Goal: Task Accomplishment & Management: Use online tool/utility

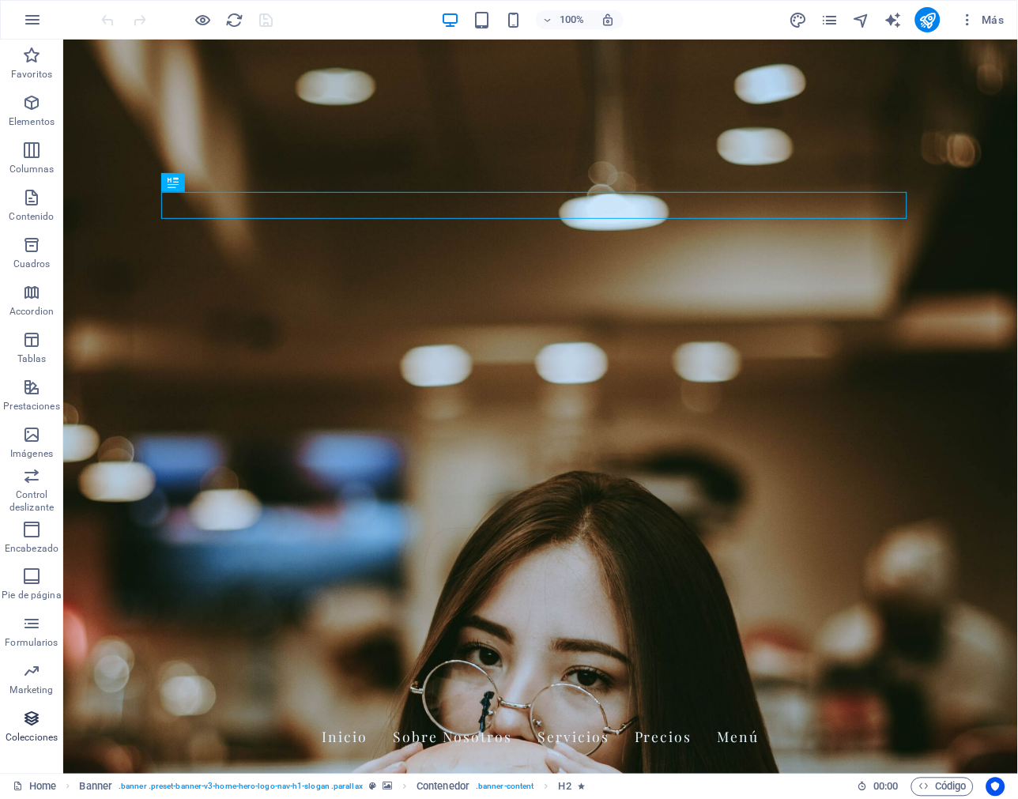
click at [36, 728] on icon "button" at bounding box center [31, 718] width 19 height 19
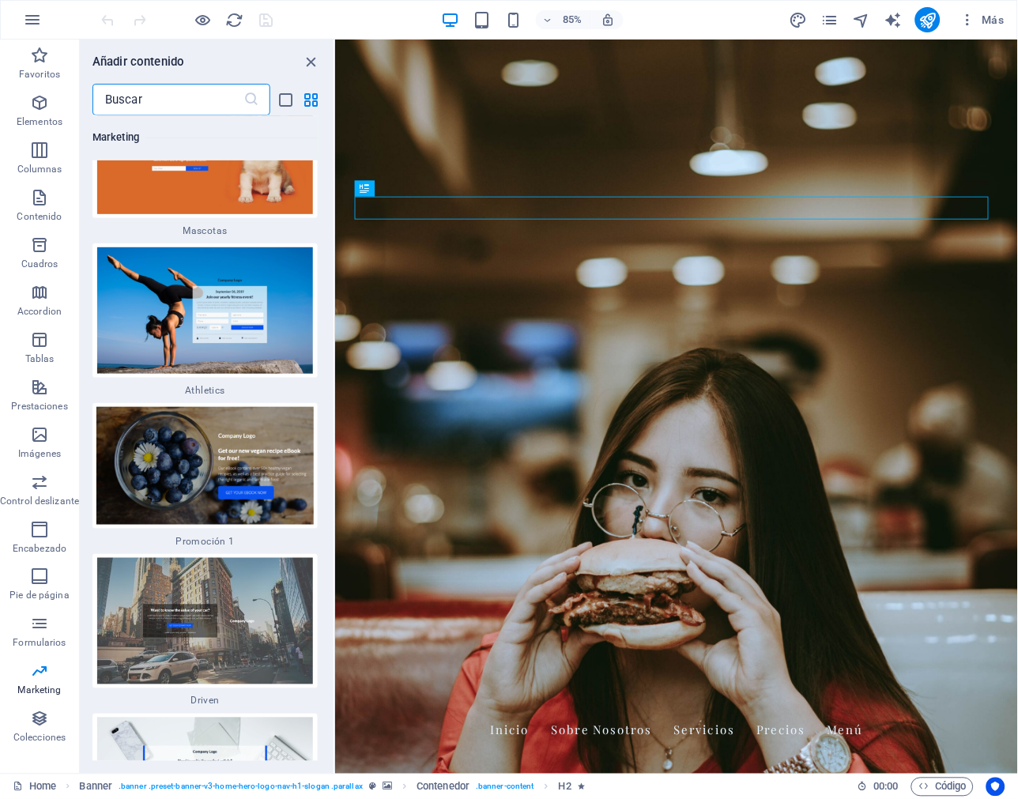
scroll to position [27063, 0]
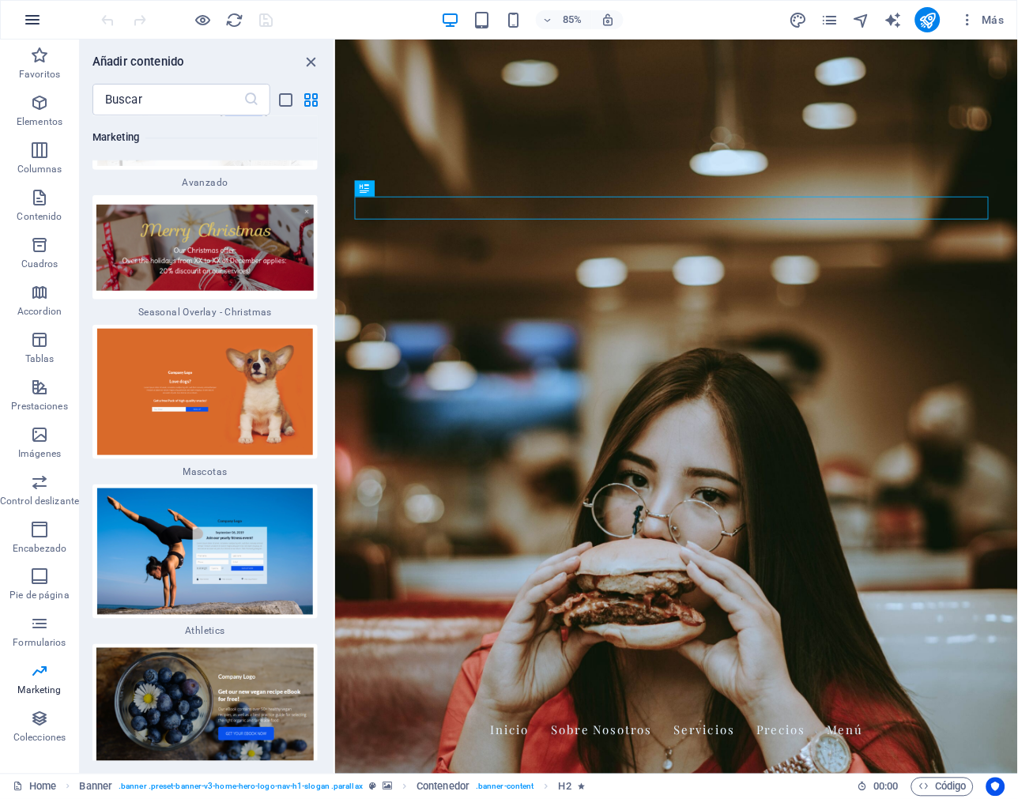
click at [24, 20] on icon "button" at bounding box center [32, 19] width 19 height 19
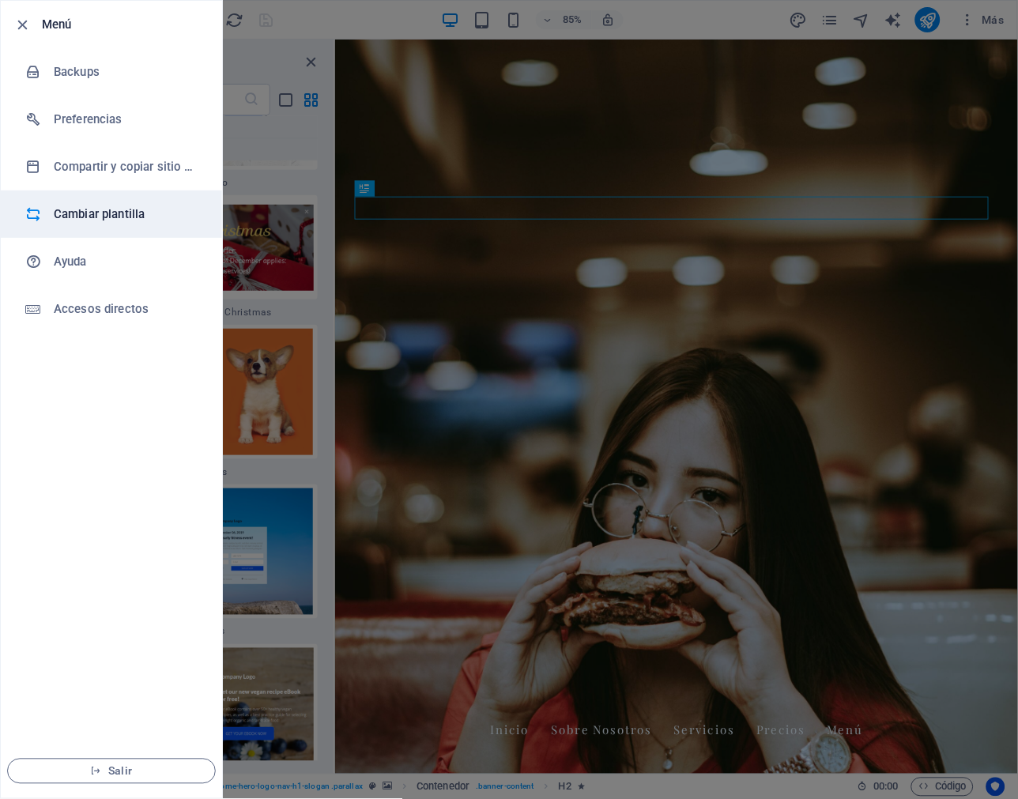
click at [105, 216] on h6 "Cambiar plantilla" at bounding box center [127, 214] width 146 height 19
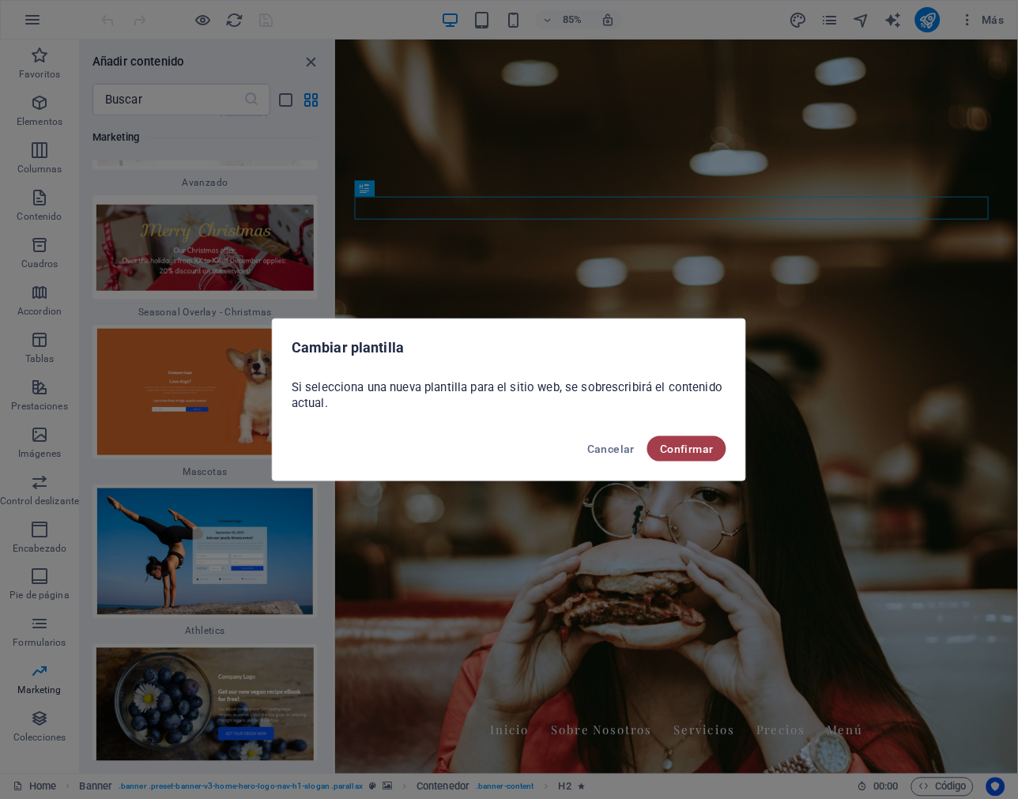
click at [709, 446] on span "Confirmar" at bounding box center [687, 448] width 54 height 13
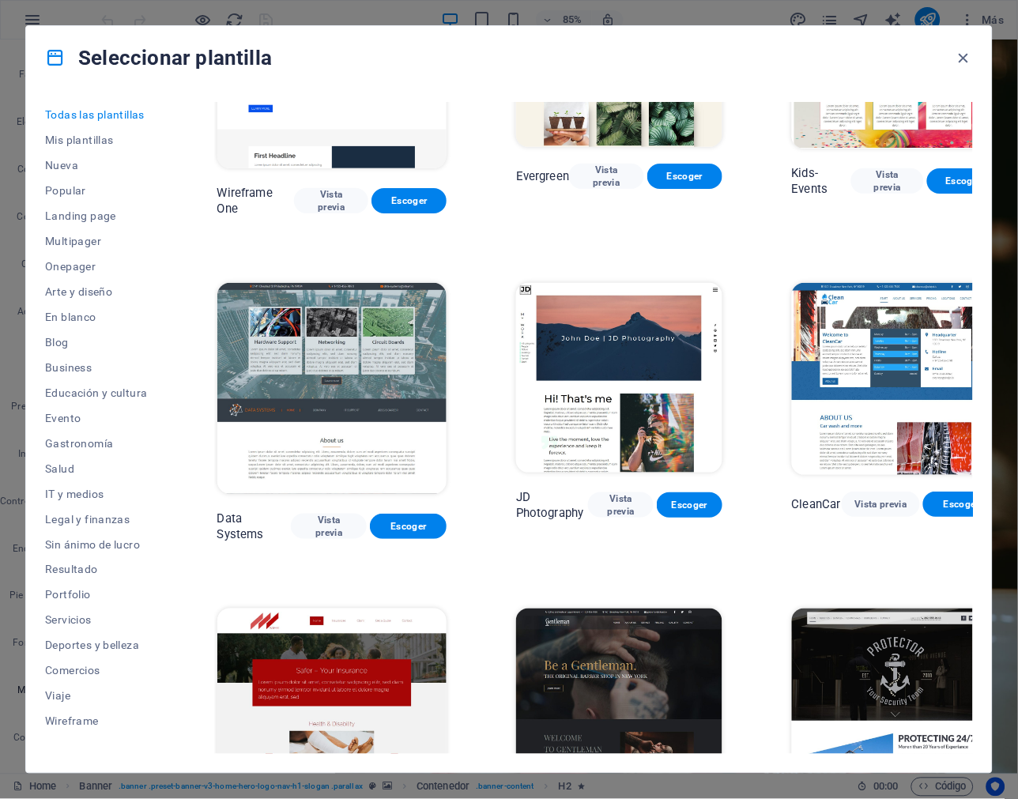
scroll to position [5618, 0]
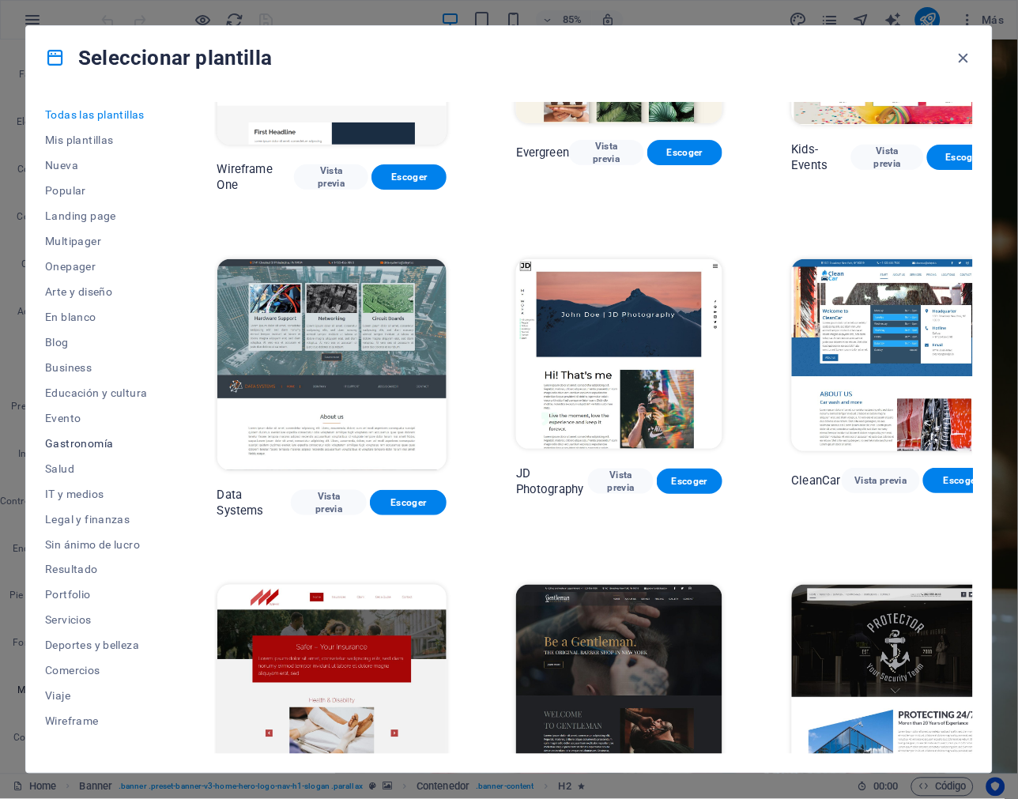
click at [69, 442] on span "Gastronomía" at bounding box center [96, 443] width 103 height 13
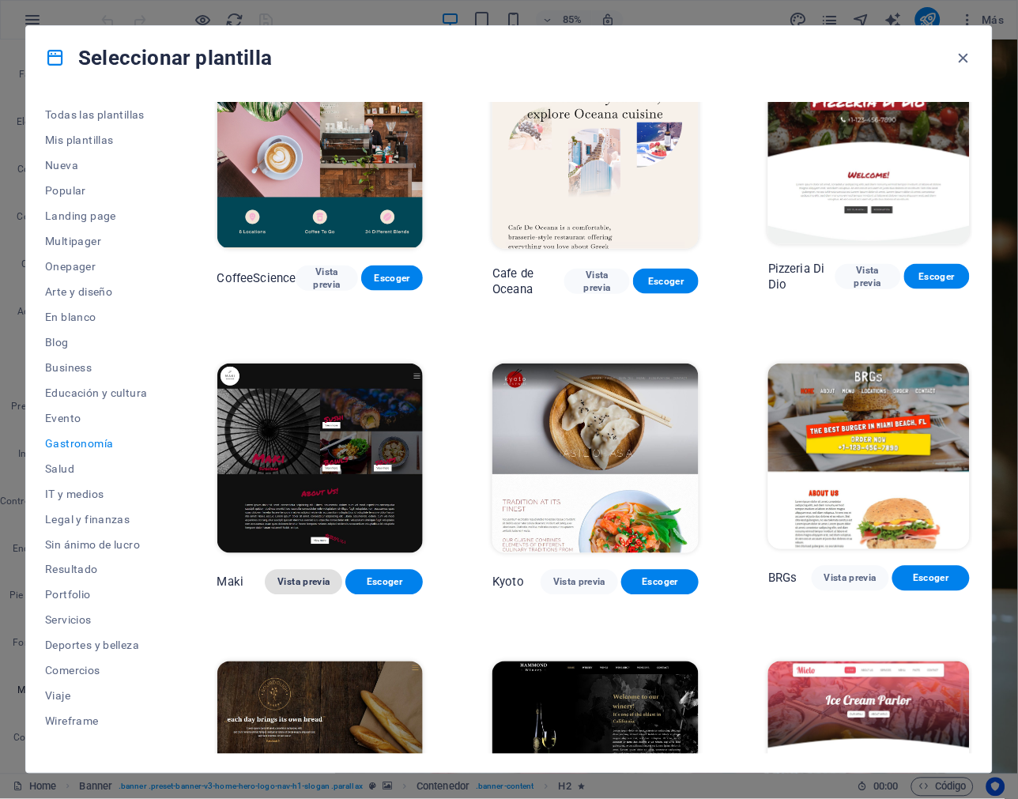
scroll to position [526, 0]
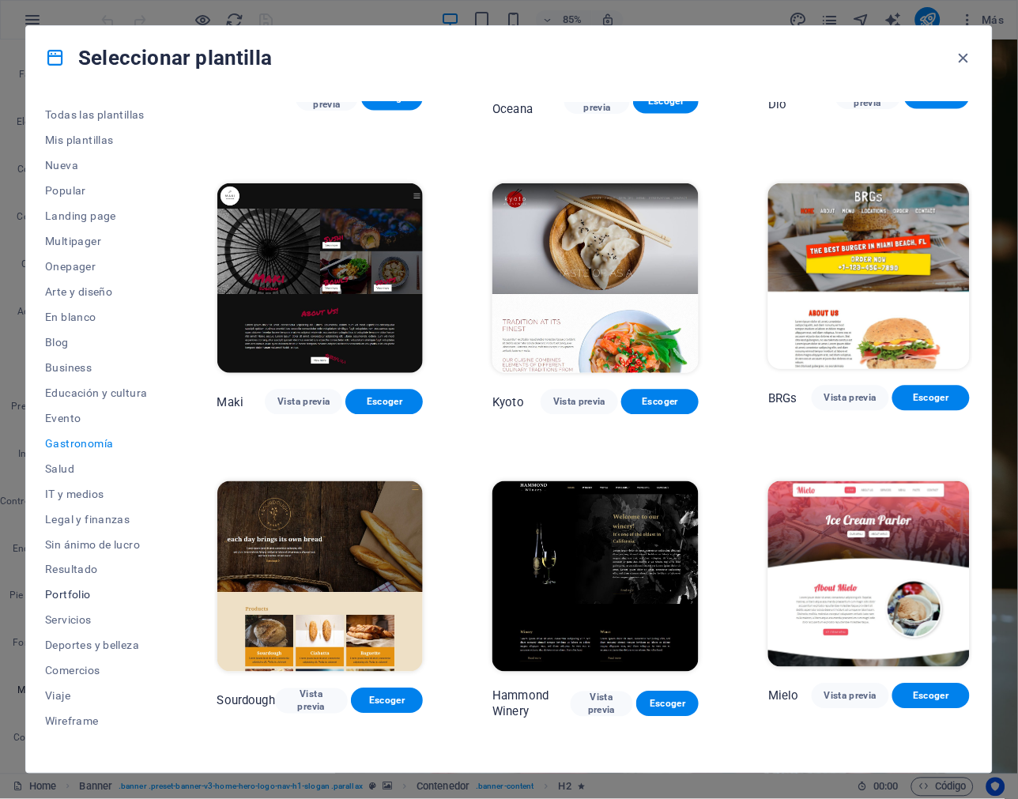
click at [85, 597] on span "Portfolio" at bounding box center [96, 595] width 103 height 13
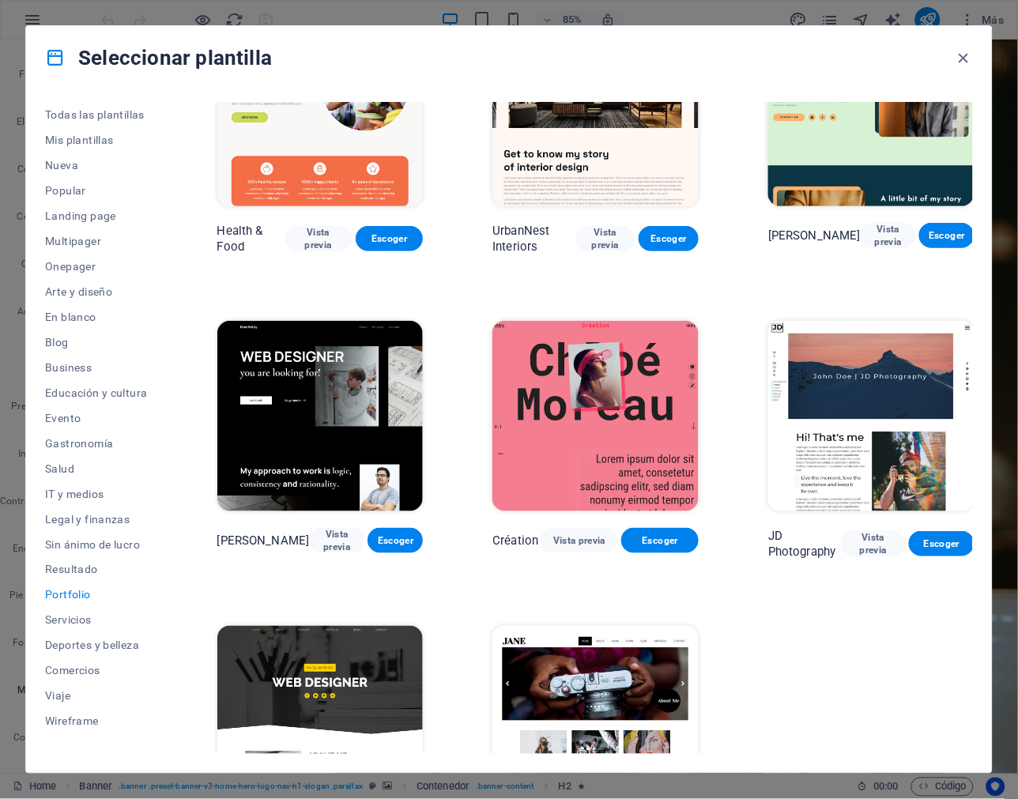
scroll to position [0, 0]
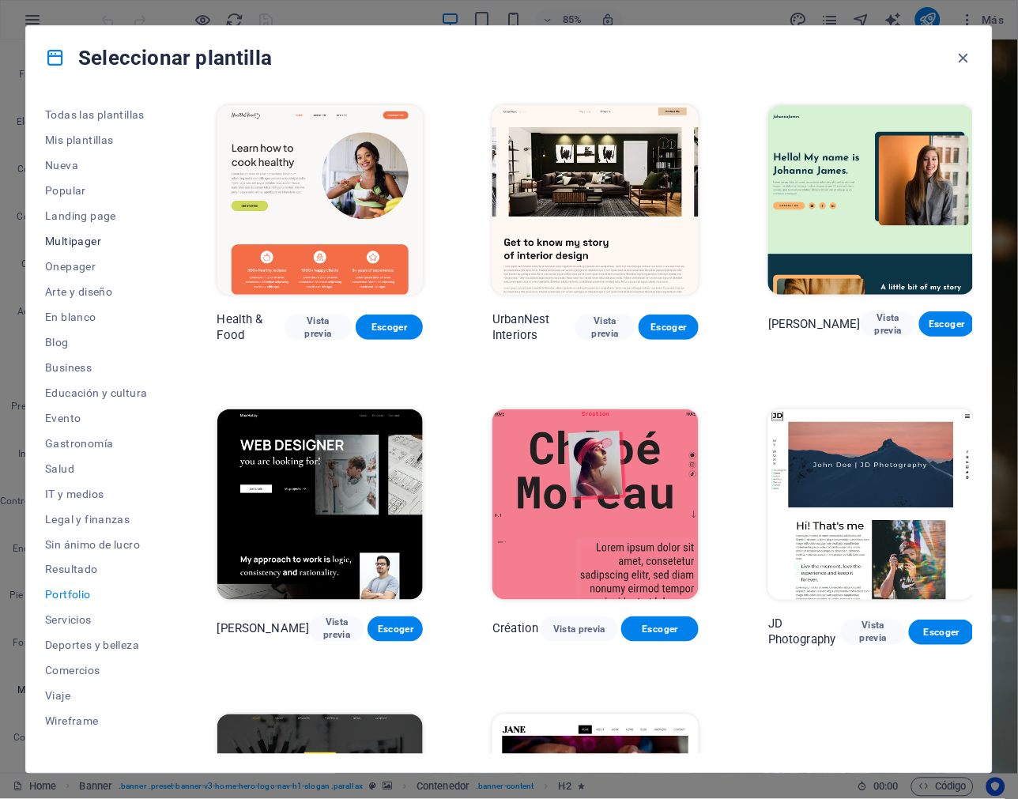
click at [63, 239] on span "Multipager" at bounding box center [96, 241] width 103 height 13
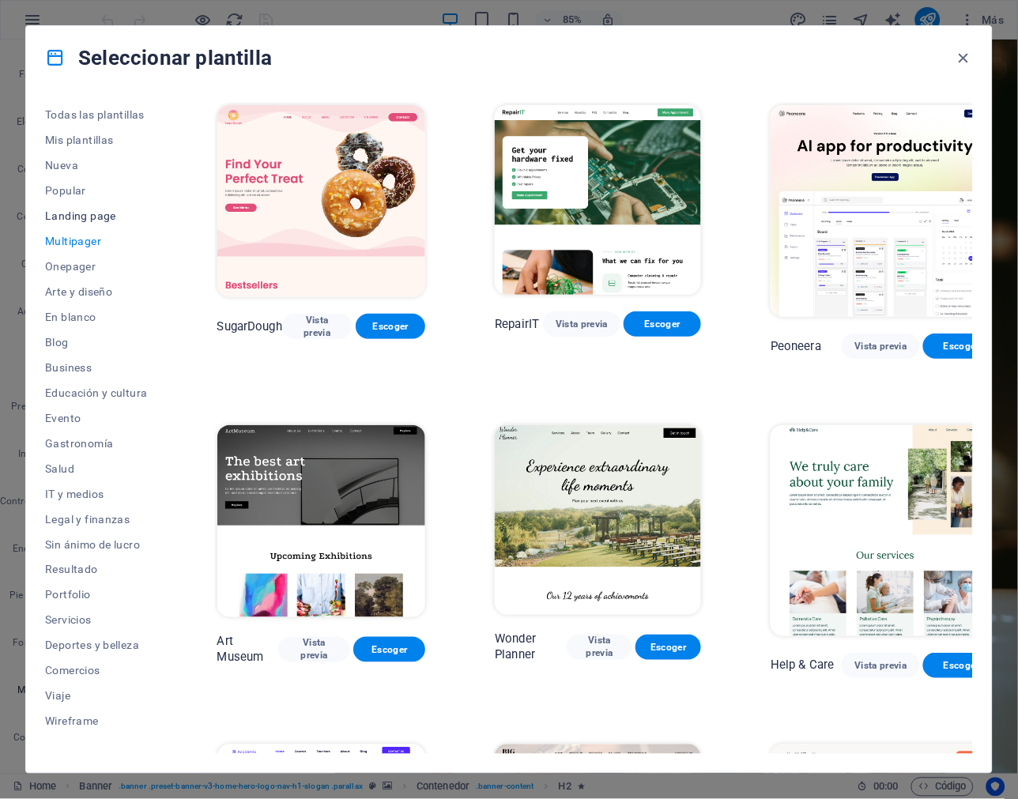
click at [76, 209] on span "Landing page" at bounding box center [96, 215] width 103 height 13
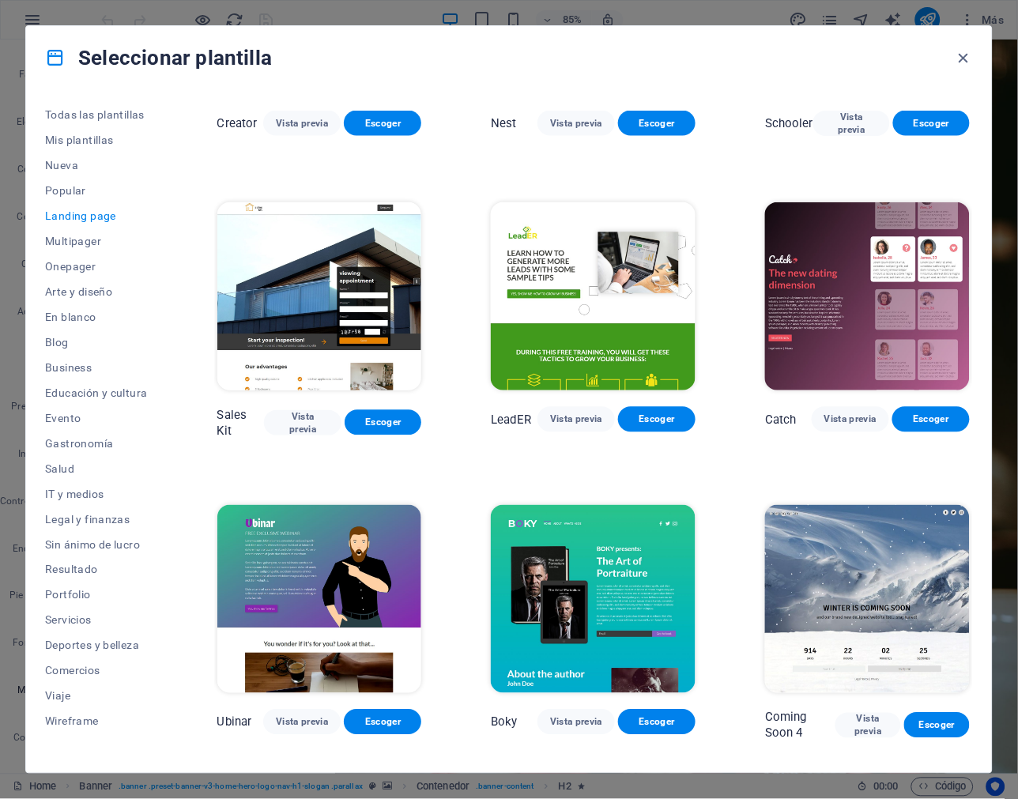
scroll to position [1526, 0]
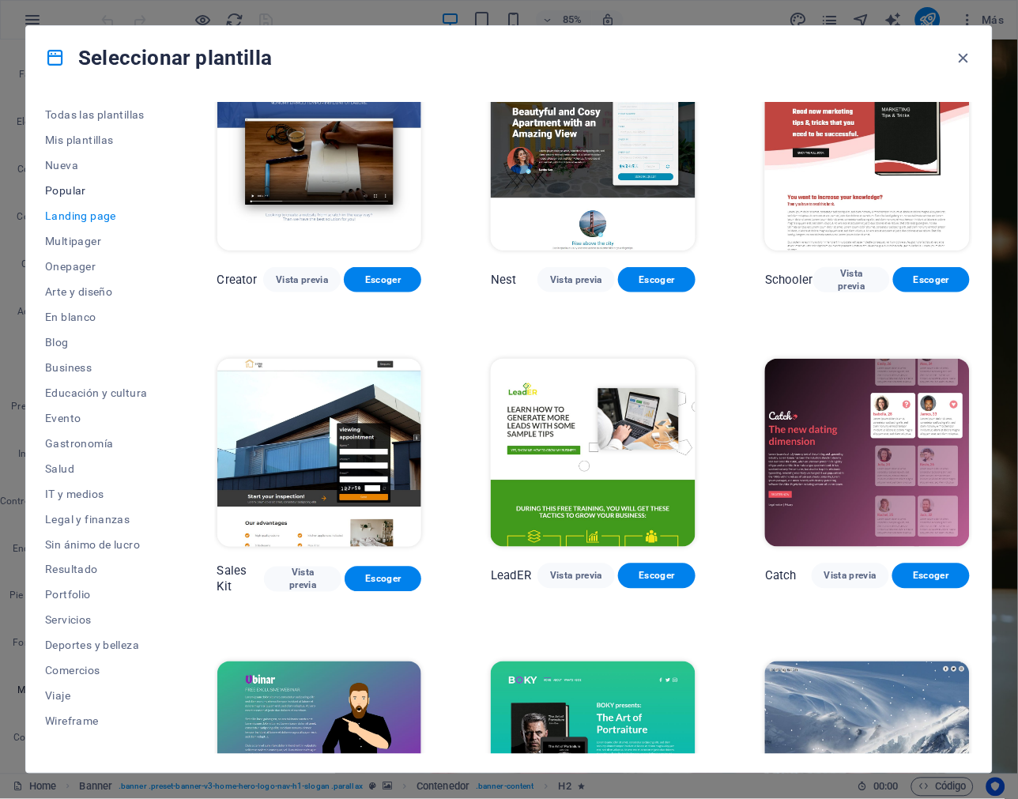
click at [64, 186] on span "Popular" at bounding box center [96, 190] width 103 height 13
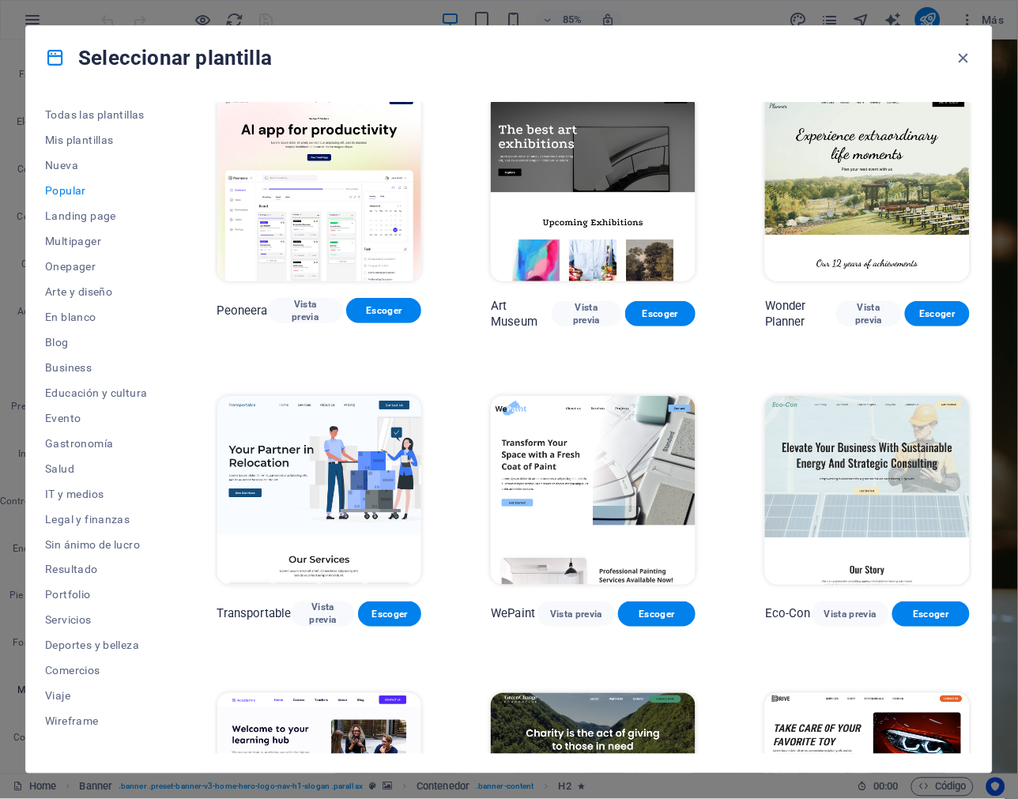
scroll to position [0, 0]
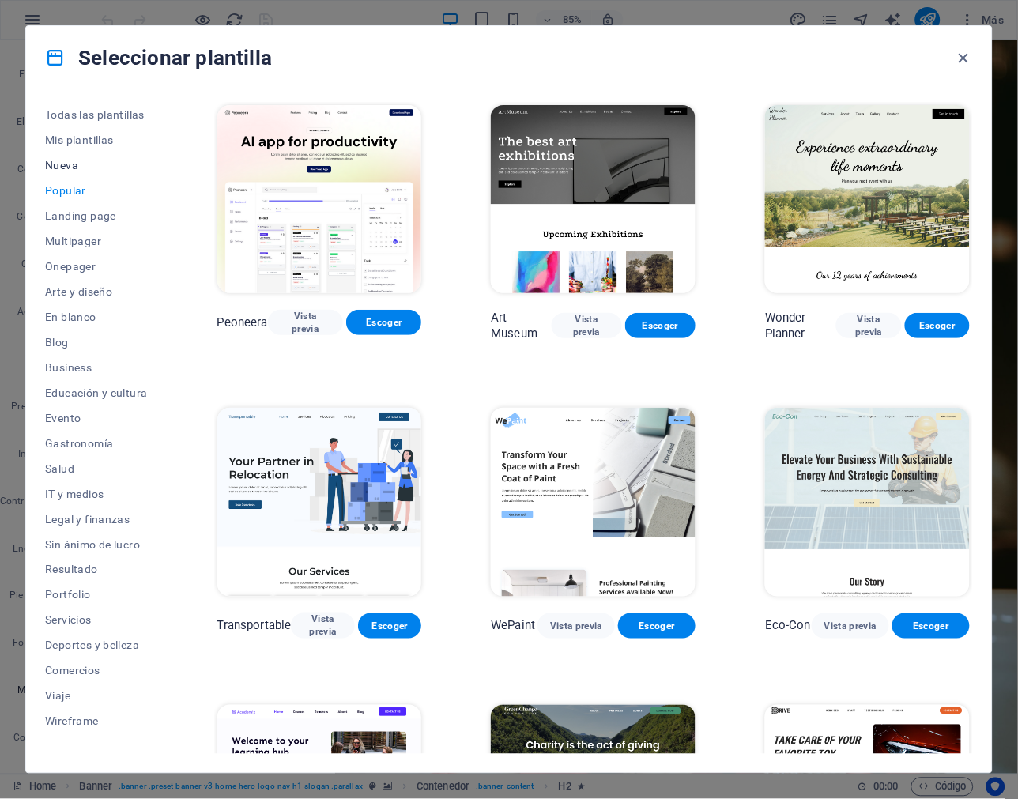
click at [59, 161] on span "Nueva" at bounding box center [96, 165] width 103 height 13
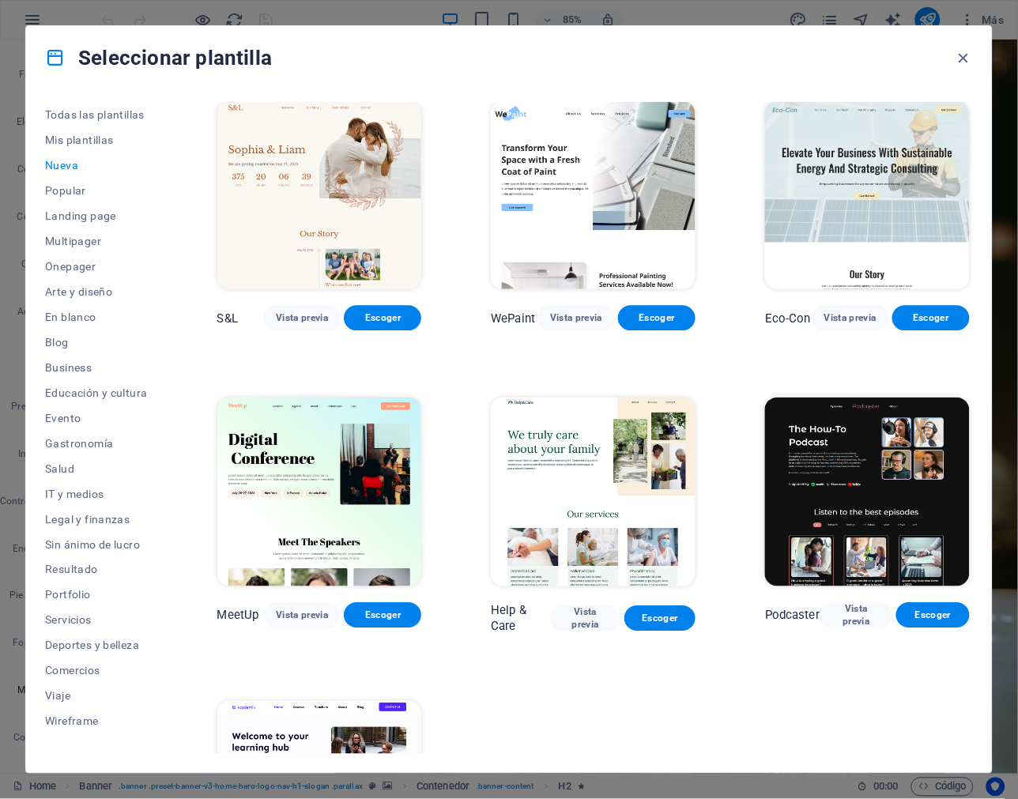
scroll to position [341, 0]
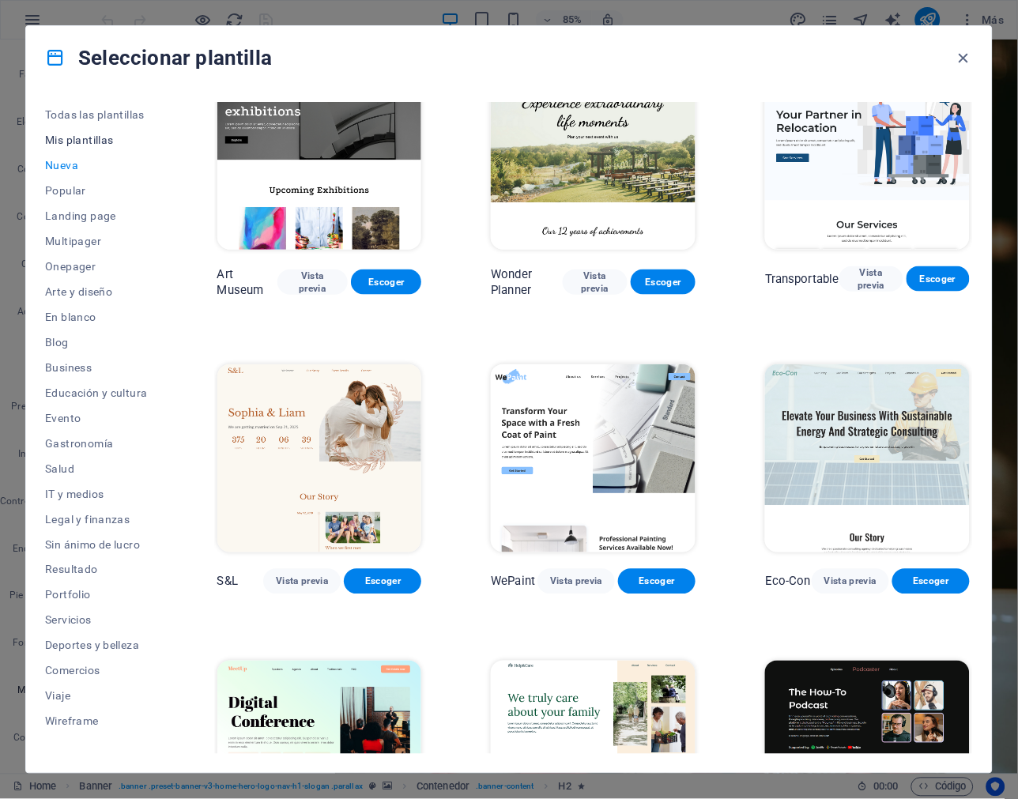
click at [75, 145] on span "Mis plantillas" at bounding box center [96, 140] width 103 height 13
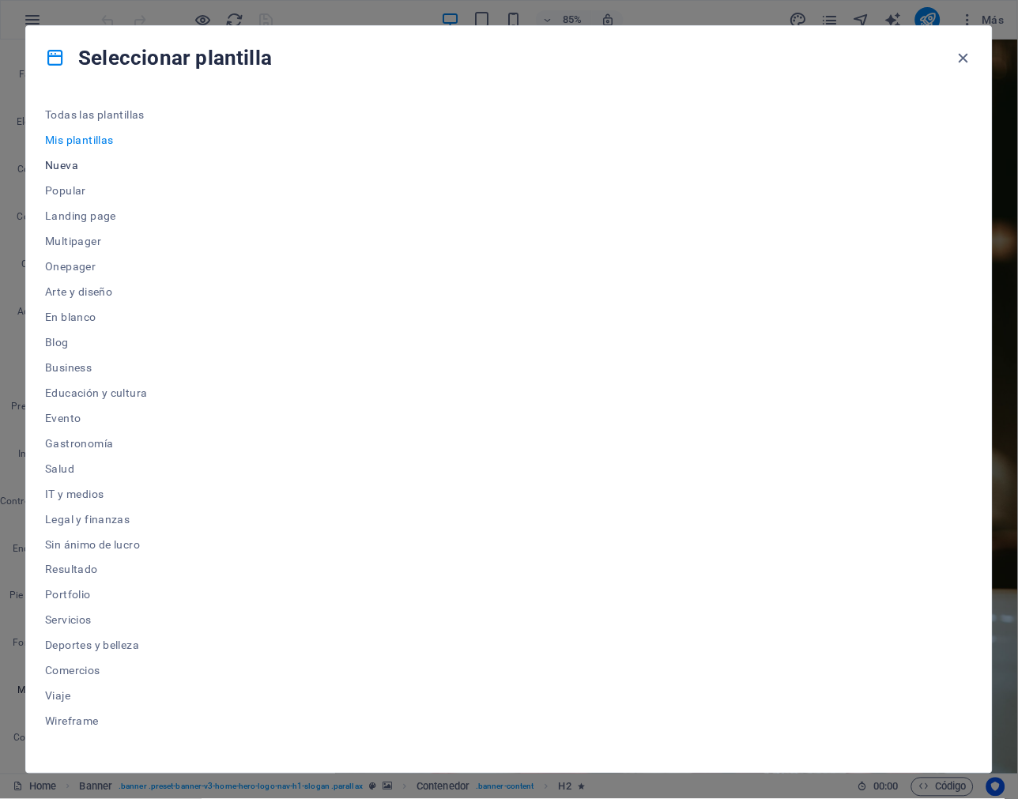
click at [71, 159] on span "Nueva" at bounding box center [96, 165] width 103 height 13
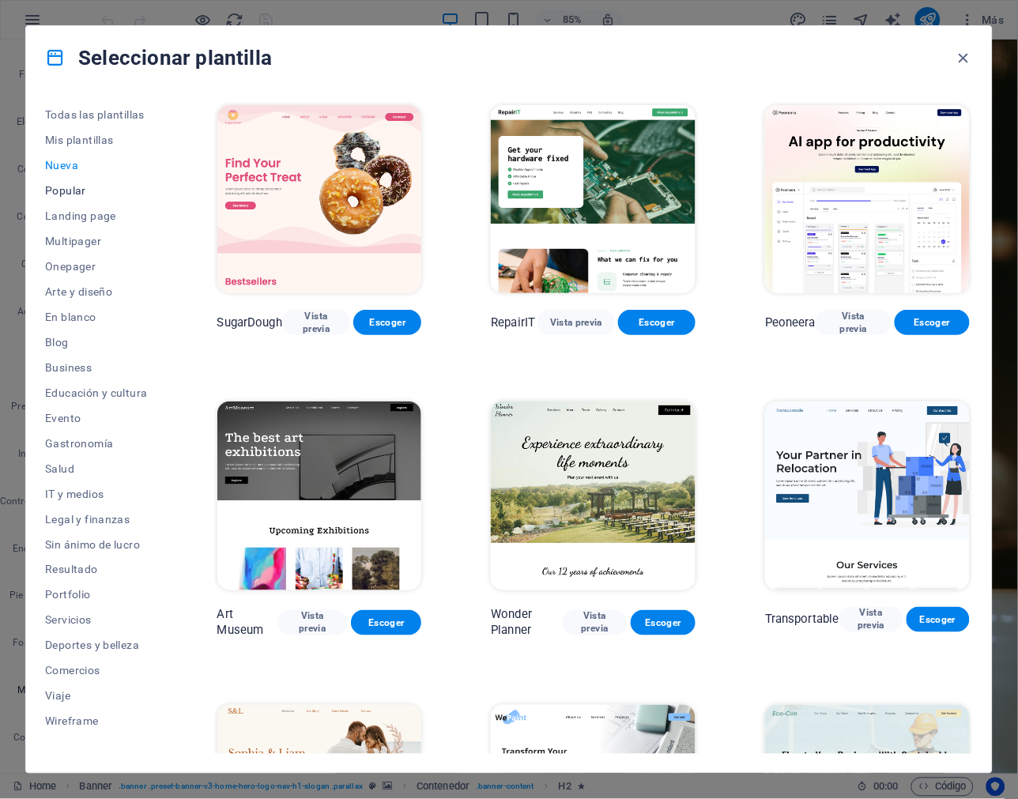
click at [66, 186] on span "Popular" at bounding box center [96, 190] width 103 height 13
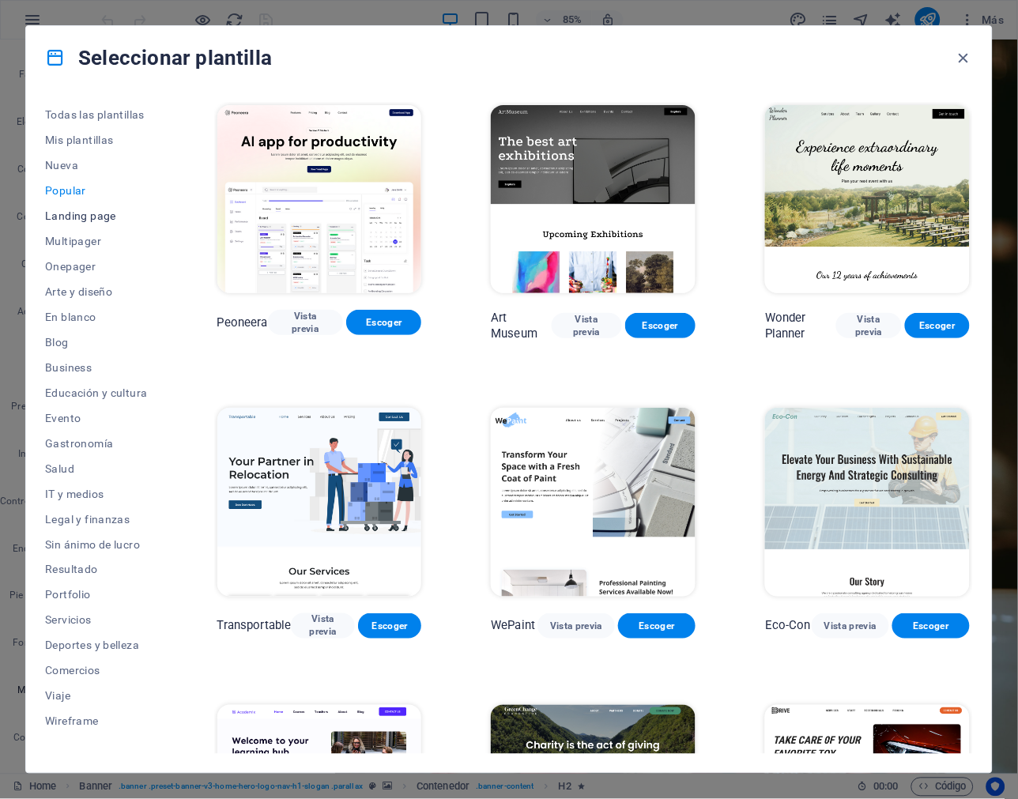
click at [70, 216] on span "Landing page" at bounding box center [96, 215] width 103 height 13
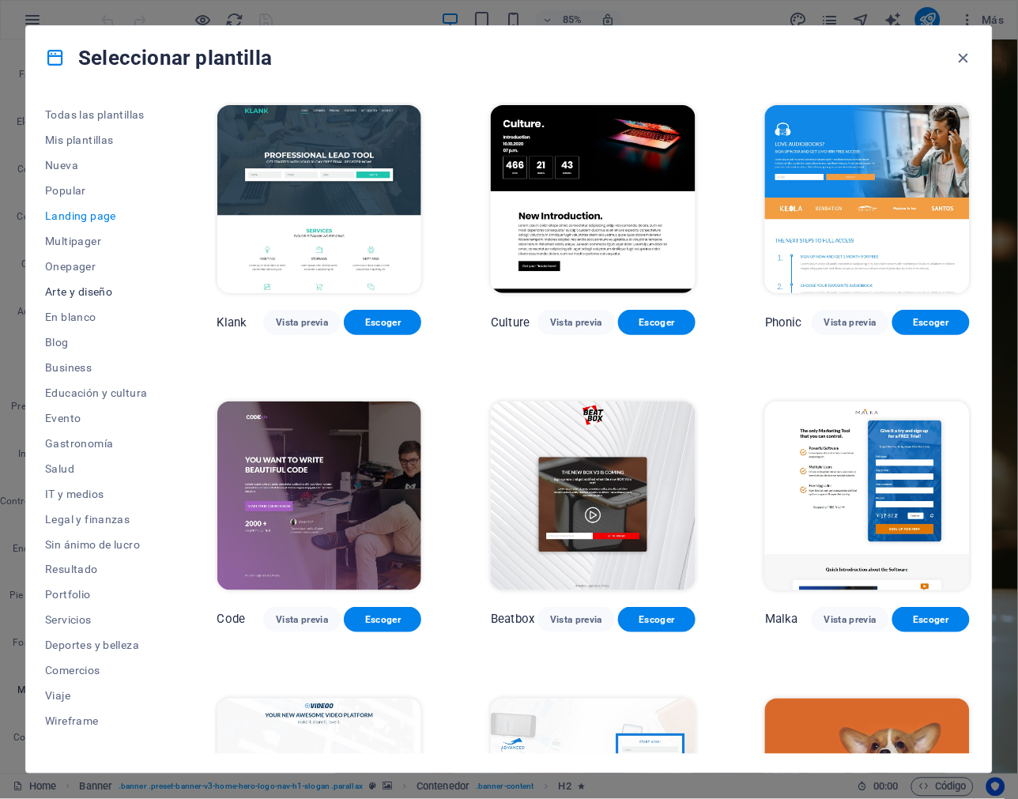
click at [75, 288] on span "Arte y diseño" at bounding box center [96, 291] width 103 height 13
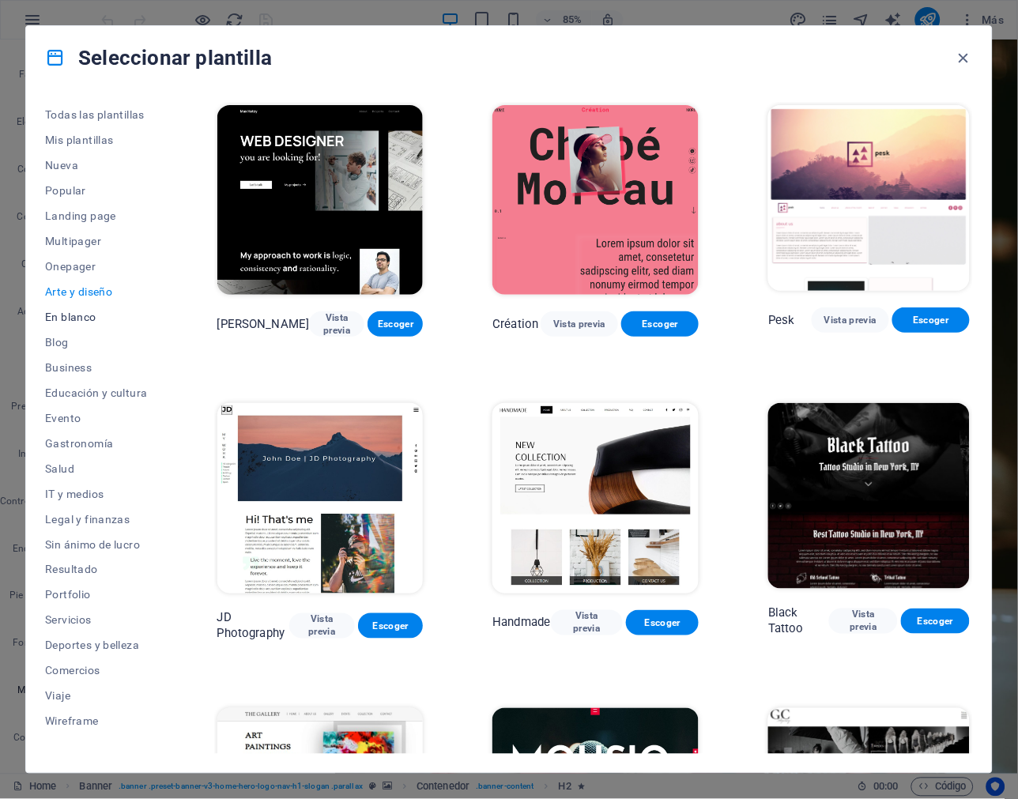
click at [73, 311] on span "En blanco" at bounding box center [96, 317] width 103 height 13
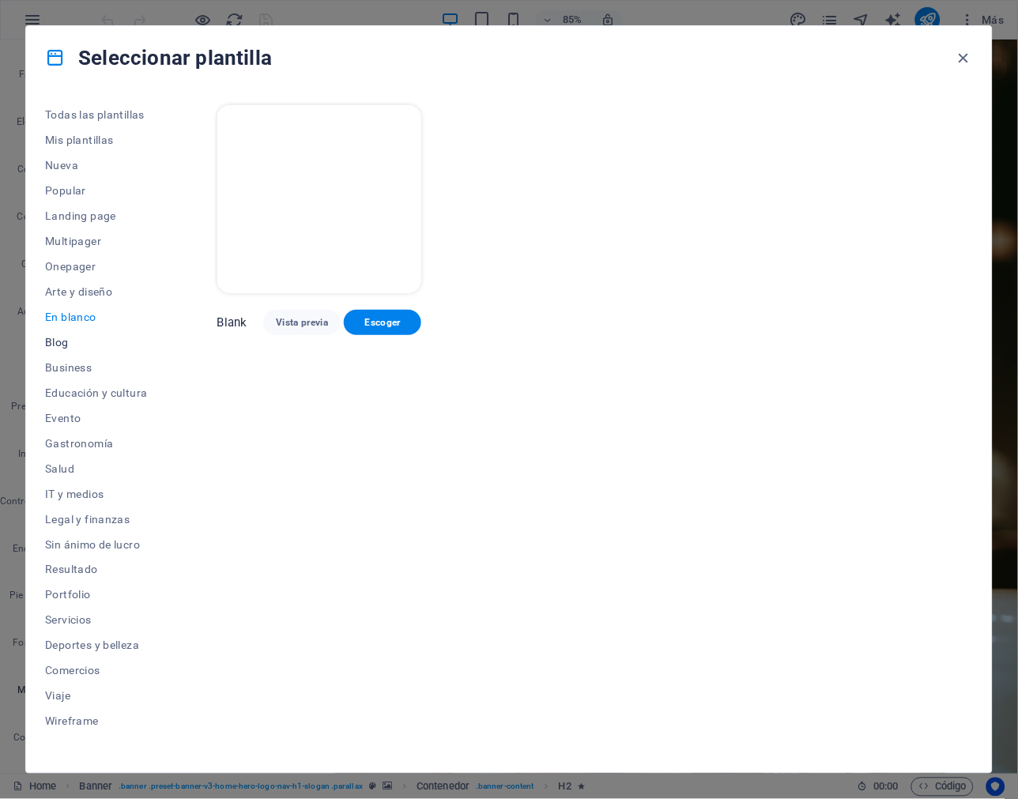
click at [70, 342] on span "Blog" at bounding box center [96, 342] width 103 height 13
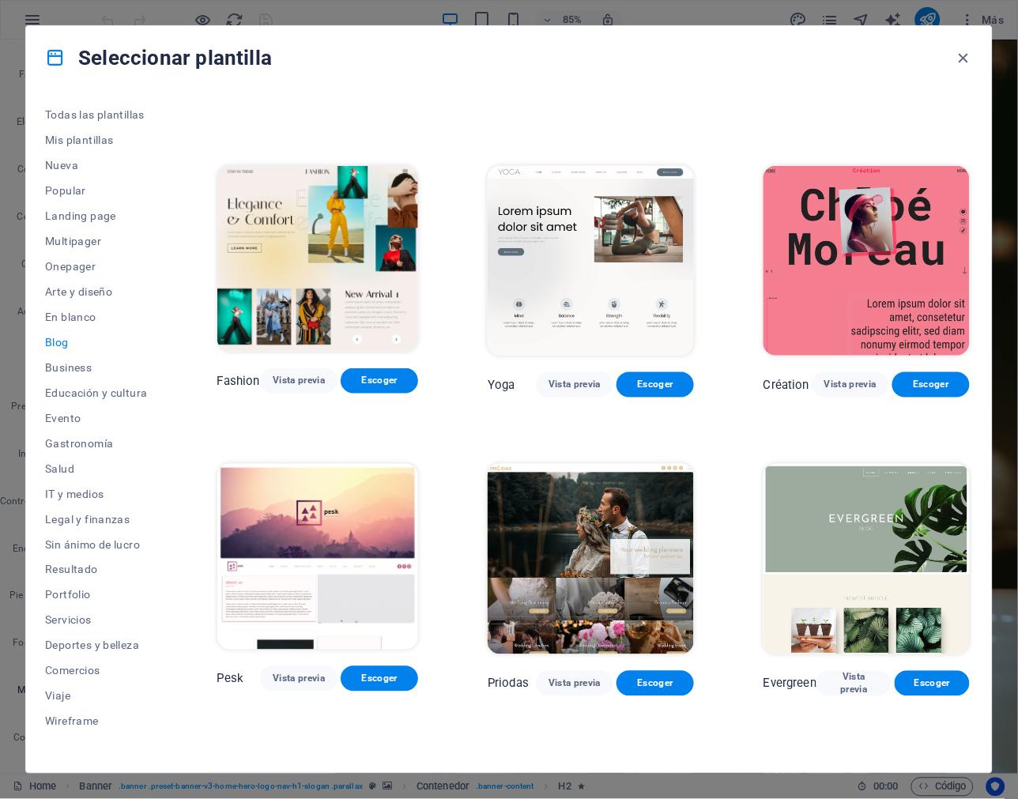
scroll to position [1670, 0]
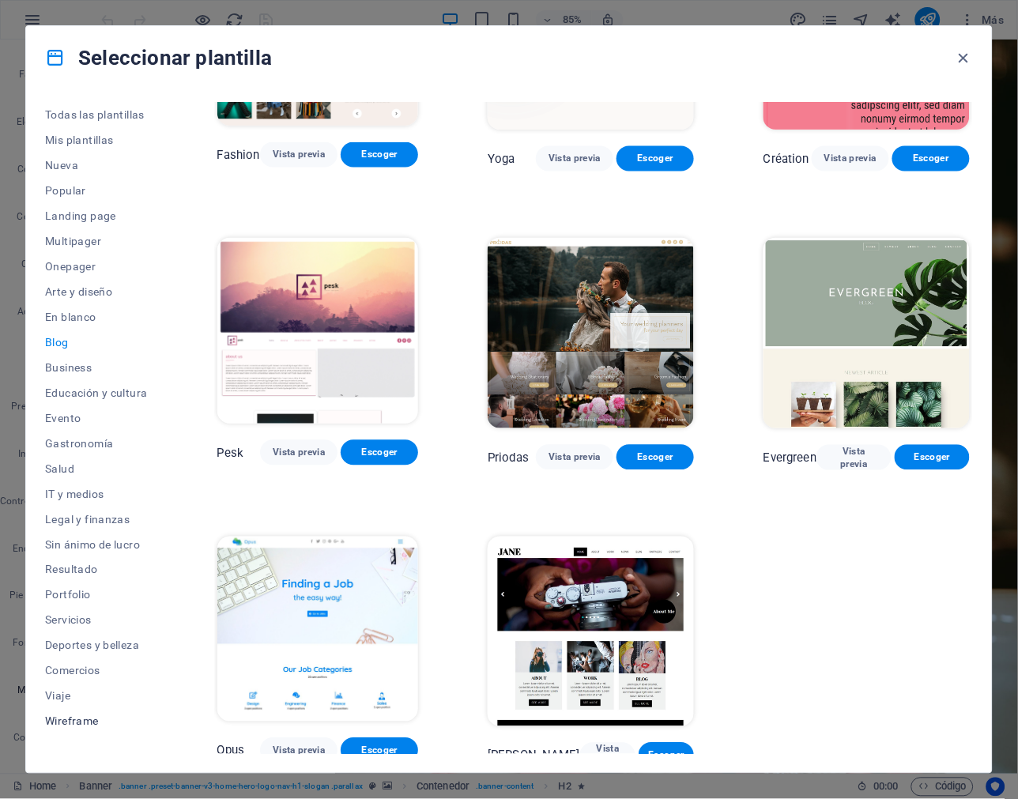
click at [58, 723] on span "Wireframe" at bounding box center [96, 721] width 103 height 13
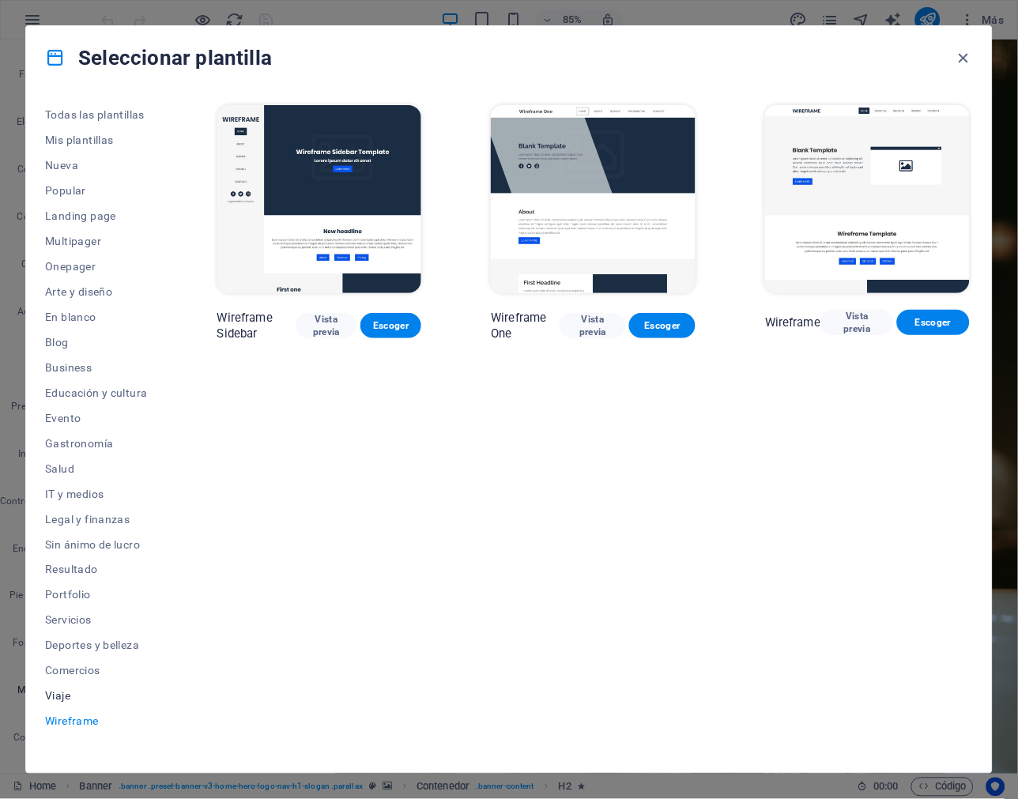
click at [50, 700] on span "Viaje" at bounding box center [96, 696] width 103 height 13
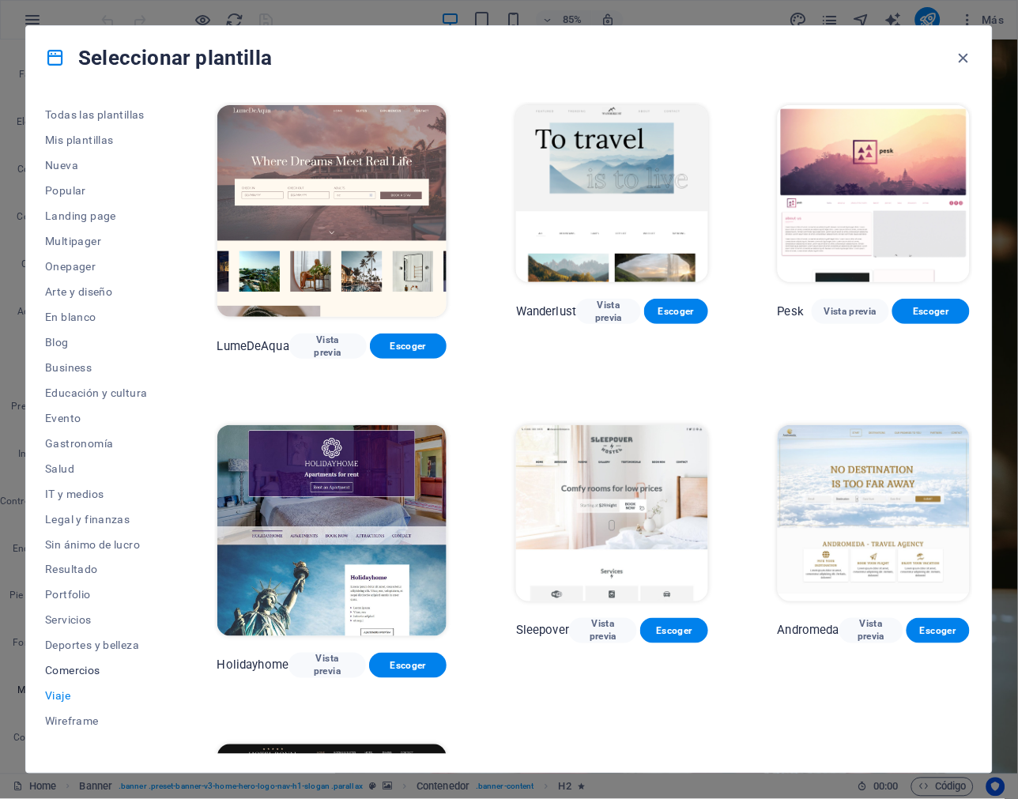
click at [67, 672] on span "Comercios" at bounding box center [96, 670] width 103 height 13
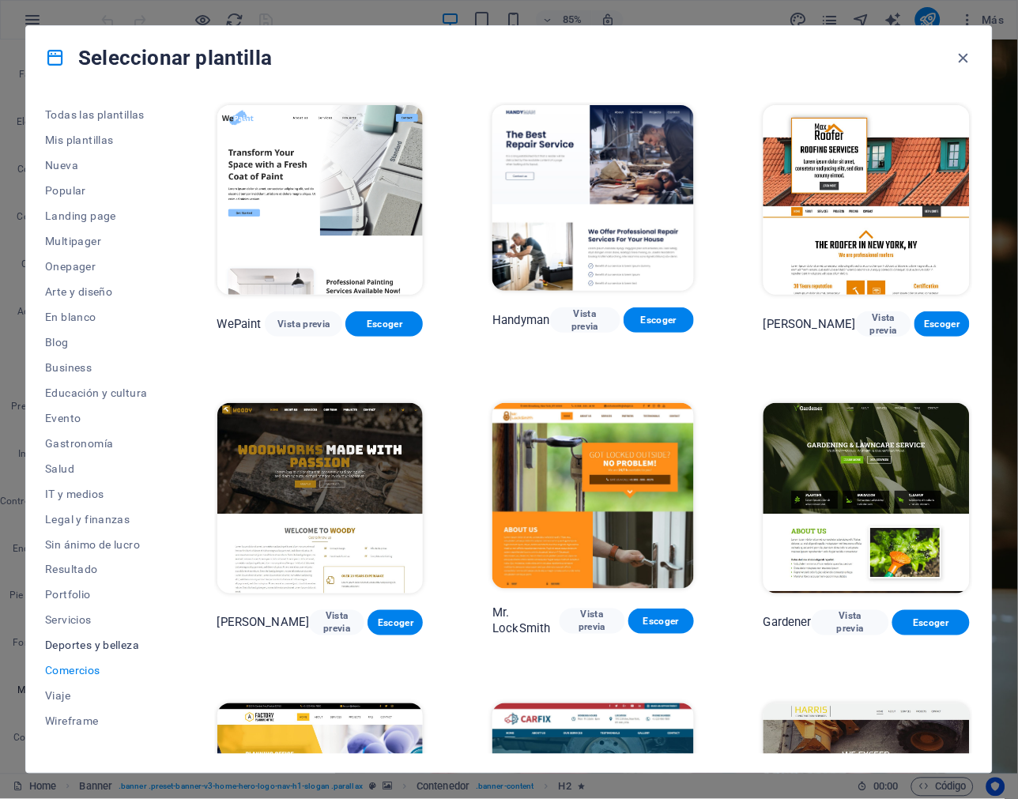
click at [81, 642] on span "Deportes y belleza" at bounding box center [96, 645] width 103 height 13
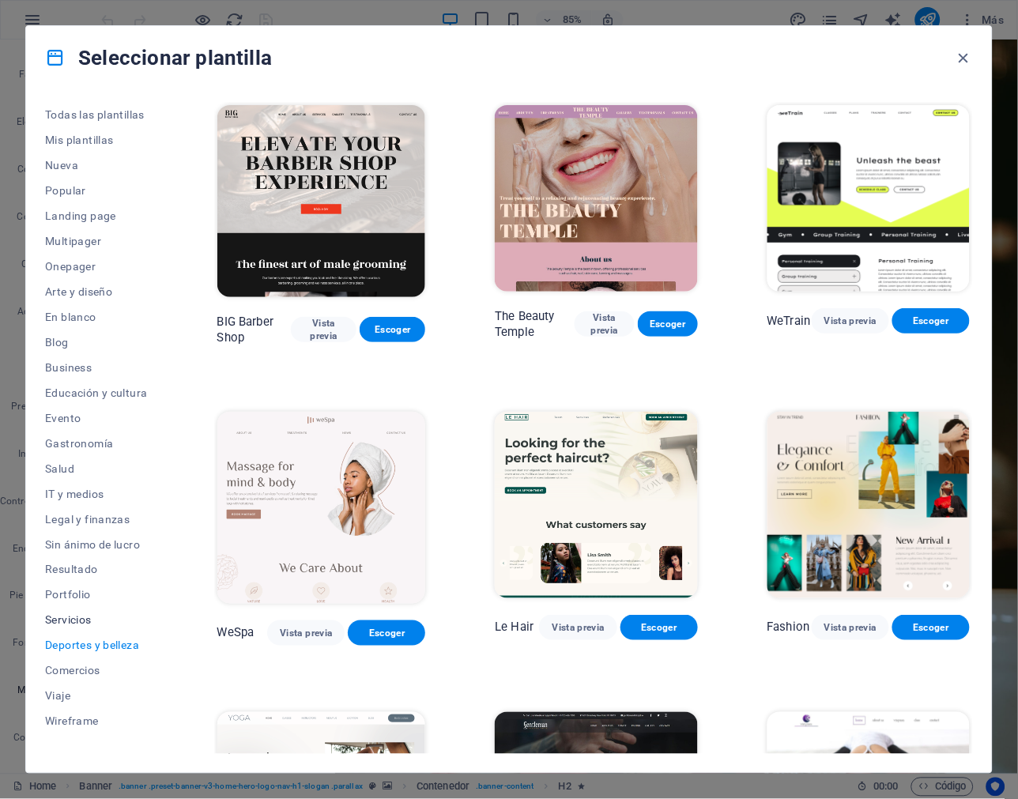
click at [92, 610] on button "Servicios" at bounding box center [96, 620] width 103 height 25
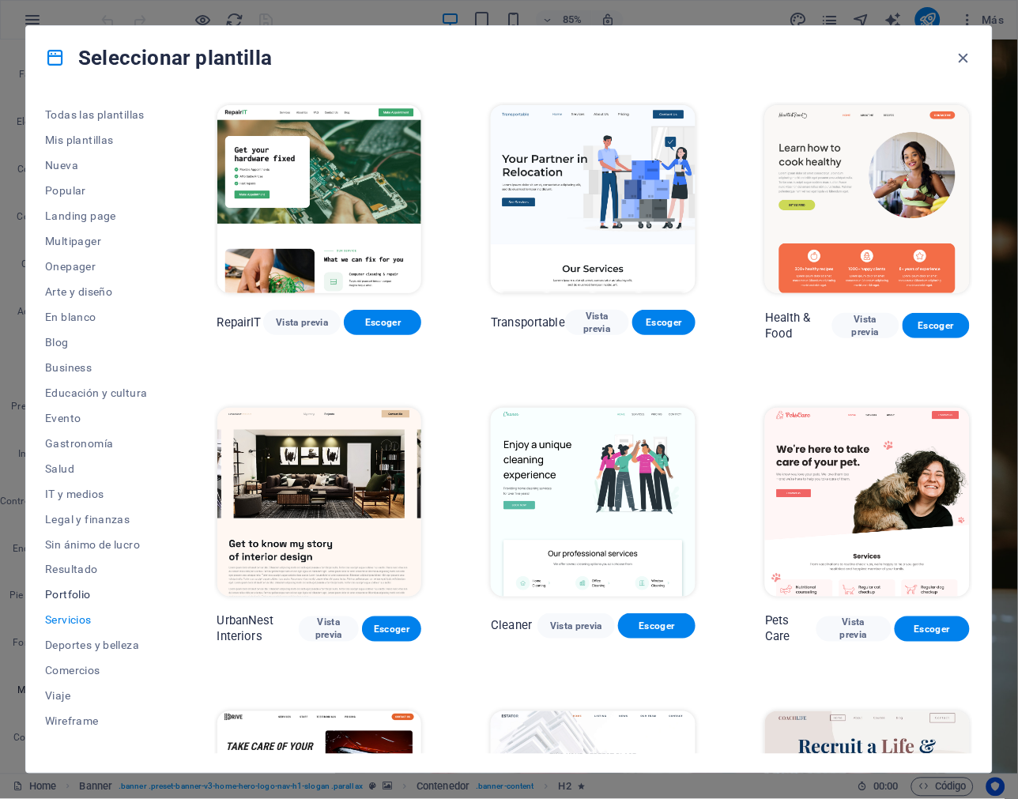
click at [54, 591] on span "Portfolio" at bounding box center [96, 595] width 103 height 13
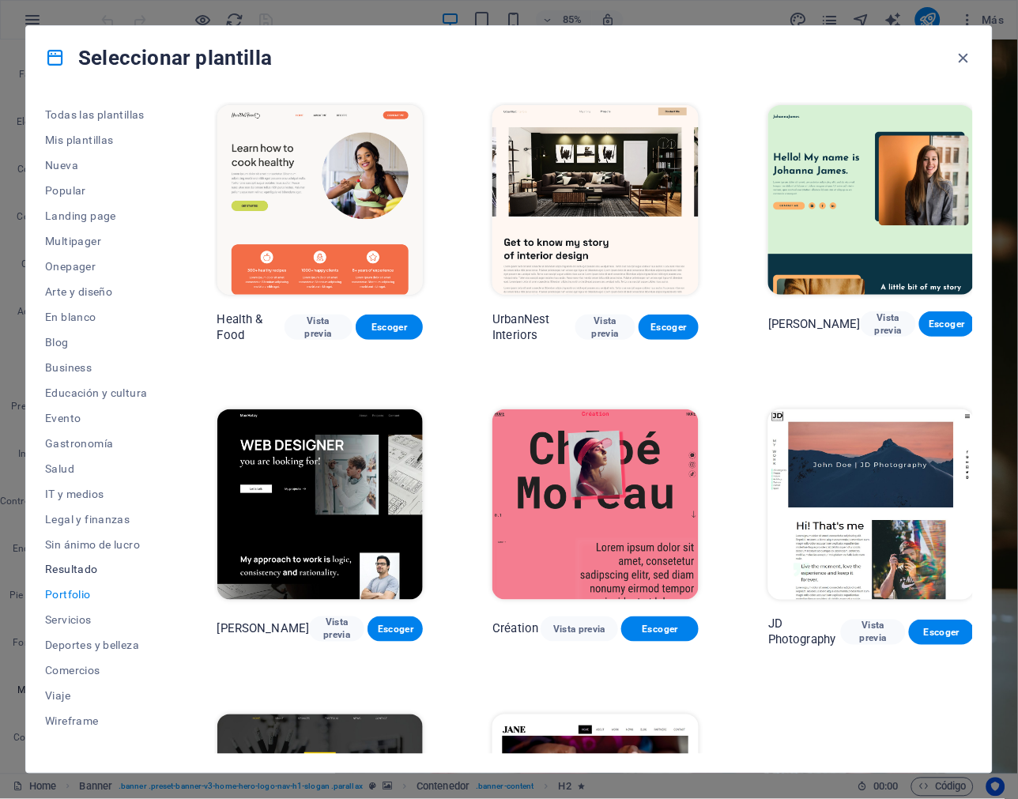
click at [70, 565] on span "Resultado" at bounding box center [96, 569] width 103 height 13
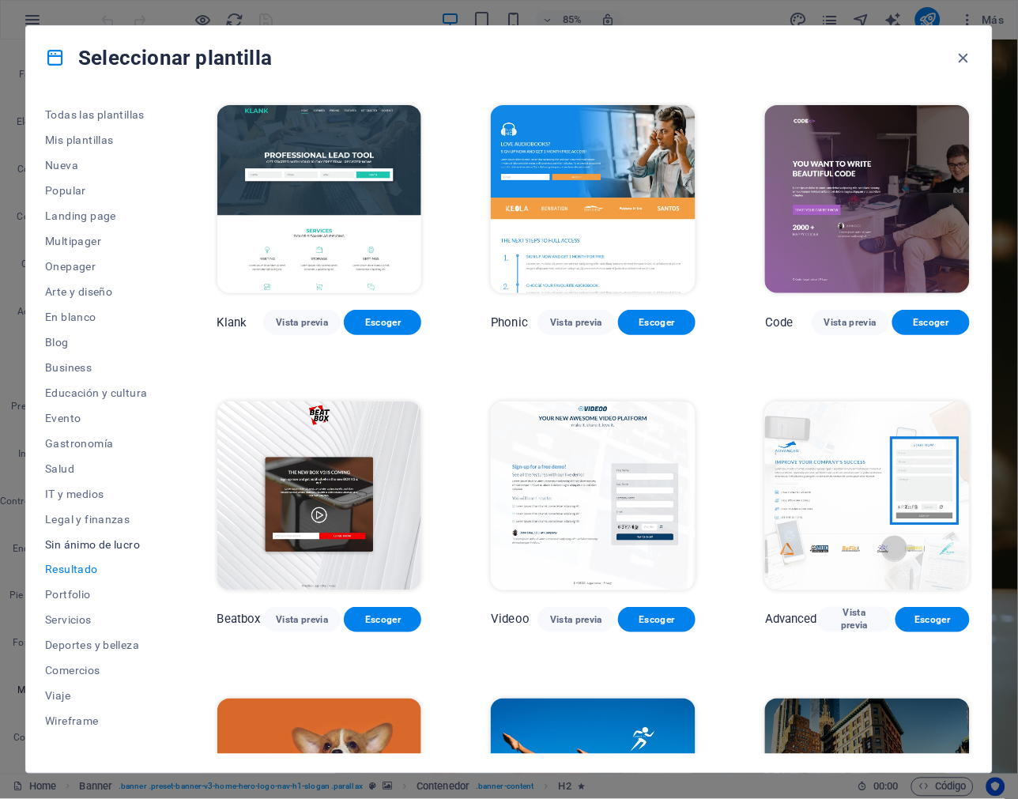
click at [76, 543] on span "Sin ánimo de lucro" at bounding box center [96, 544] width 103 height 13
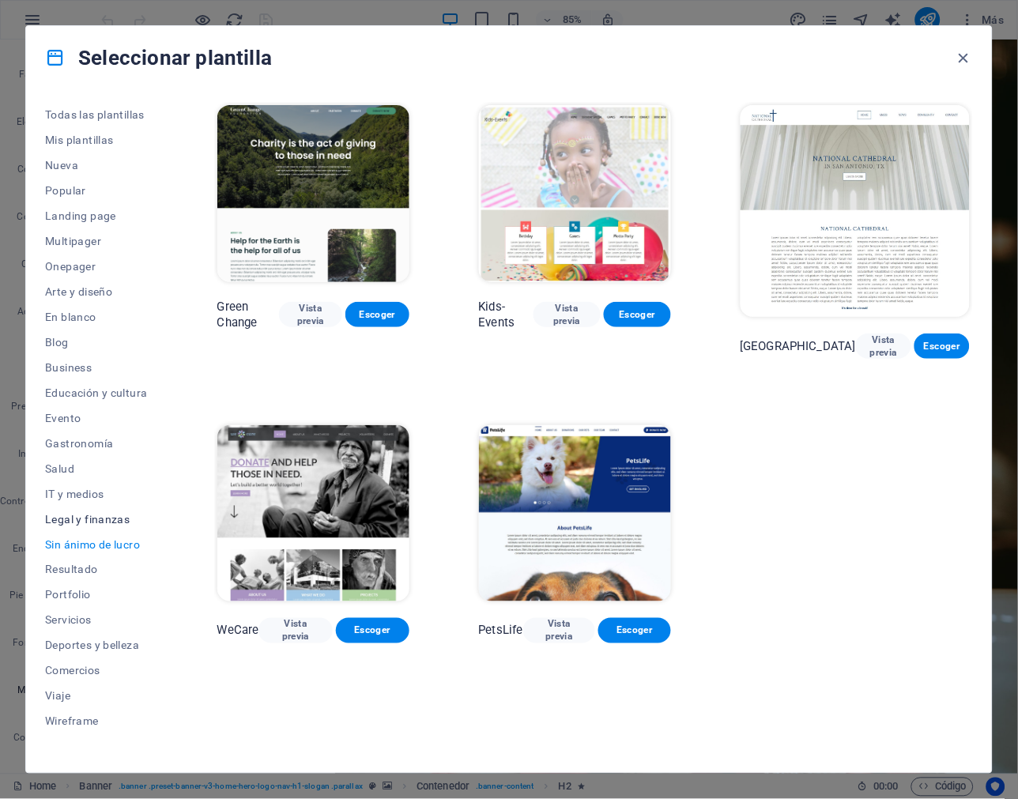
click at [77, 520] on span "Legal y finanzas" at bounding box center [96, 519] width 103 height 13
